Goal: Submit feedback/report problem

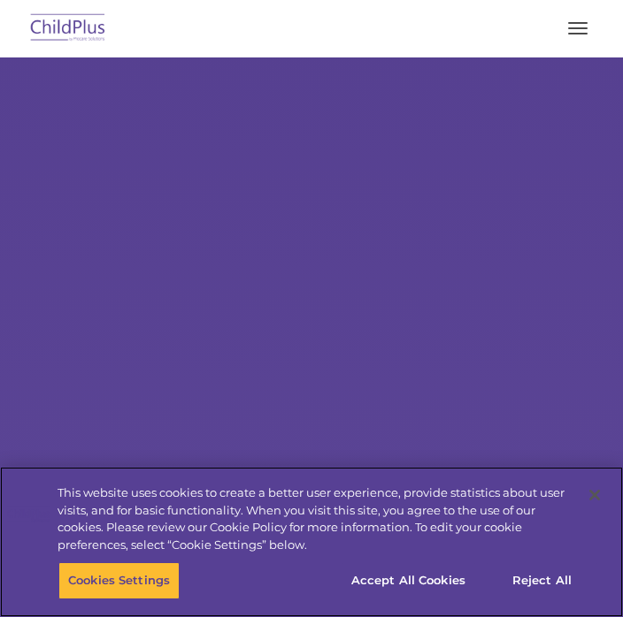
scroll to position [62, 0]
select select "MEDIUM"
click at [129, 609] on div "Cookies Settings Reject All Accept All Cookies" at bounding box center [333, 588] width 550 height 51
click at [142, 583] on button "Cookies Settings" at bounding box center [118, 581] width 121 height 37
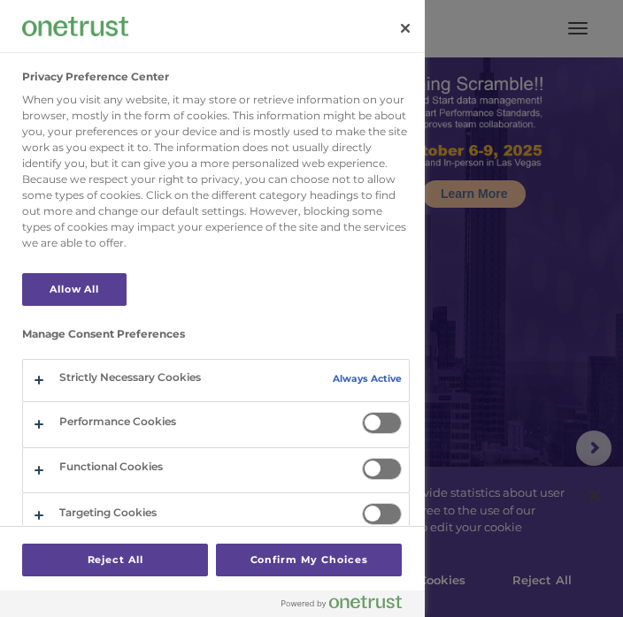
click at [395, 42] on button "Close" at bounding box center [405, 28] width 39 height 39
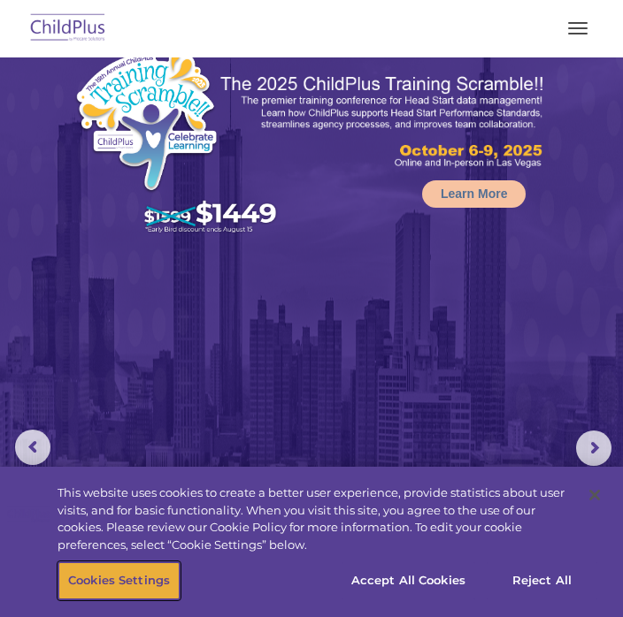
scroll to position [0, 0]
